Goal: Task Accomplishment & Management: Use online tool/utility

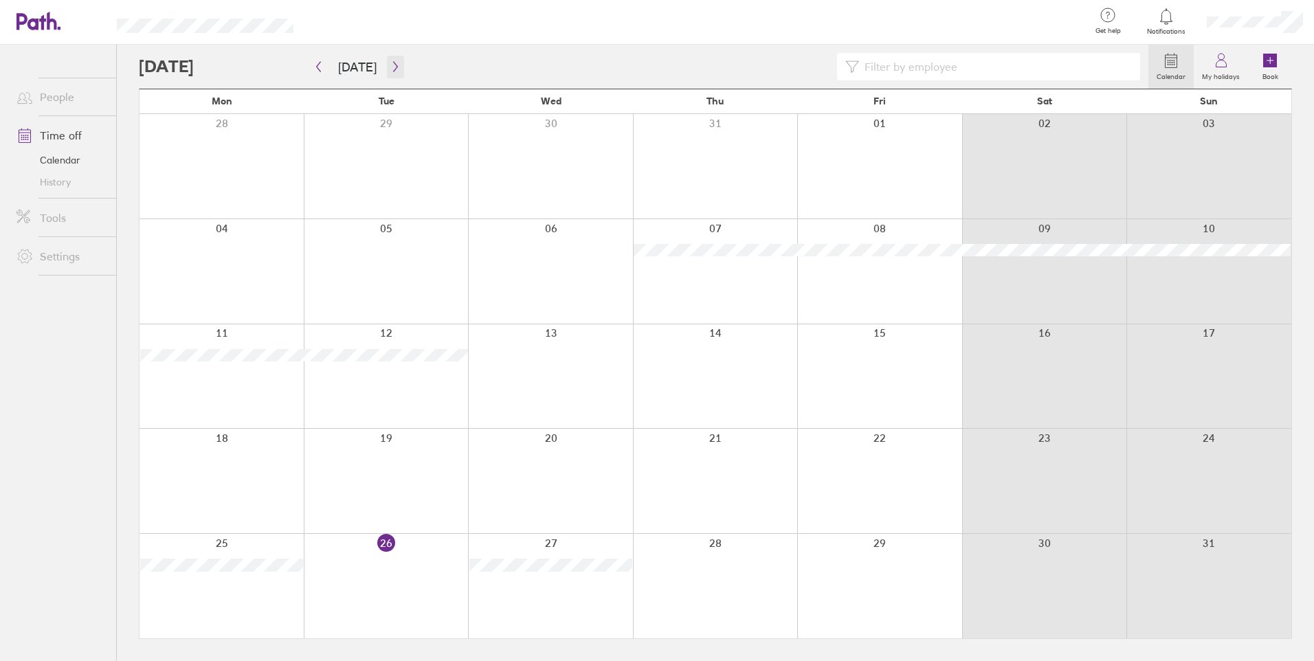
click at [390, 67] on icon "button" at bounding box center [395, 66] width 10 height 11
click at [318, 74] on button "button" at bounding box center [318, 67] width 17 height 23
click at [396, 65] on icon "button" at bounding box center [395, 66] width 10 height 11
click at [391, 67] on icon "button" at bounding box center [395, 66] width 10 height 11
click at [392, 74] on button "button" at bounding box center [395, 67] width 17 height 23
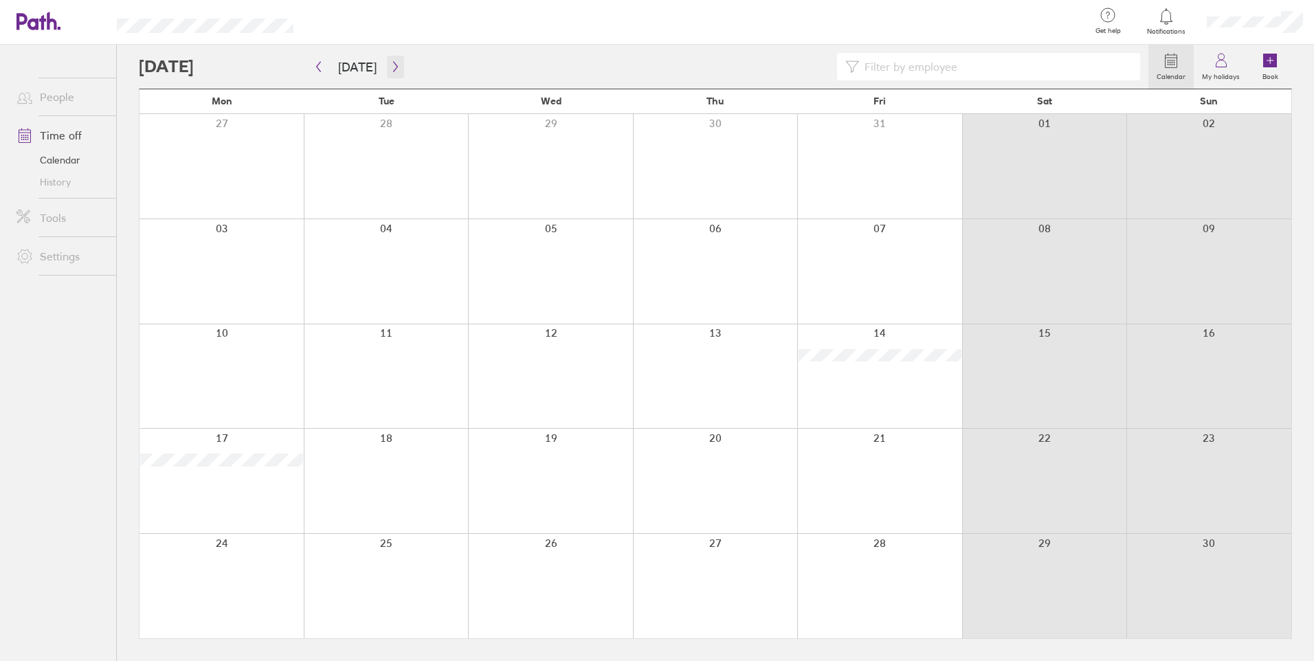
click at [392, 74] on button "button" at bounding box center [395, 67] width 17 height 23
click at [327, 69] on button "button" at bounding box center [318, 67] width 17 height 23
click at [329, 65] on button "[DATE]" at bounding box center [357, 67] width 60 height 23
